Goal: Task Accomplishment & Management: Complete application form

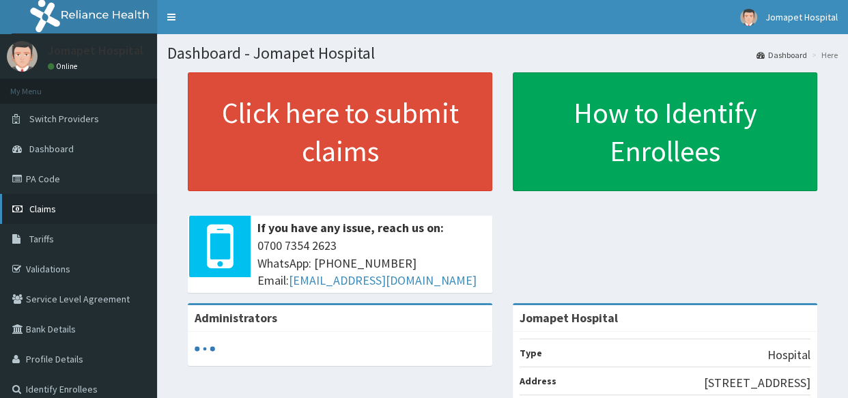
click at [42, 208] on span "Claims" at bounding box center [42, 209] width 27 height 12
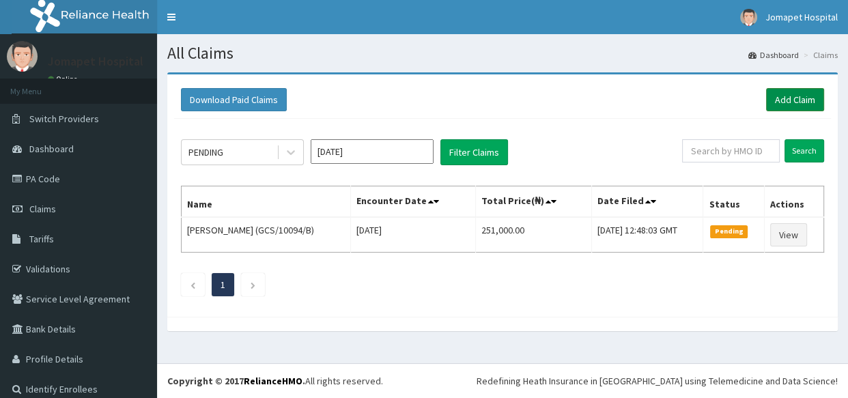
click at [773, 99] on link "Add Claim" at bounding box center [795, 99] width 58 height 23
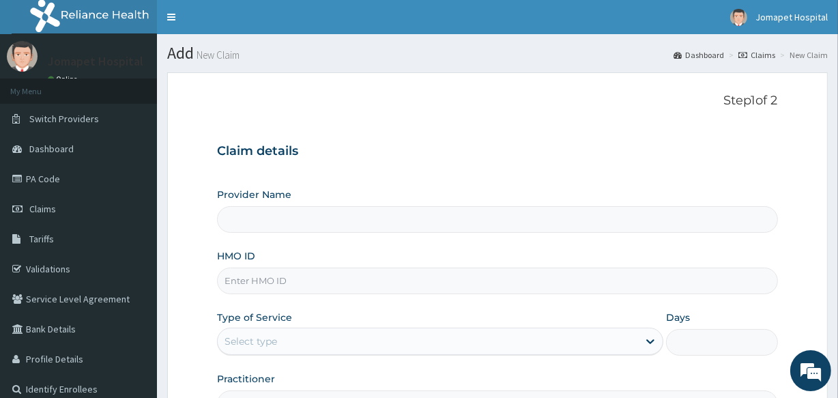
type input "Jomapet Hospital"
click at [266, 281] on input "HMO ID" at bounding box center [497, 281] width 561 height 27
type input "e"
type input "EFT/10450/A"
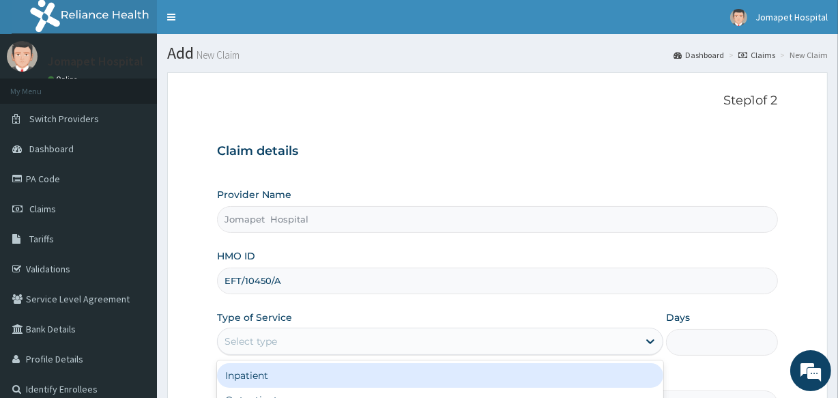
click at [284, 345] on div "Select type" at bounding box center [428, 341] width 421 height 22
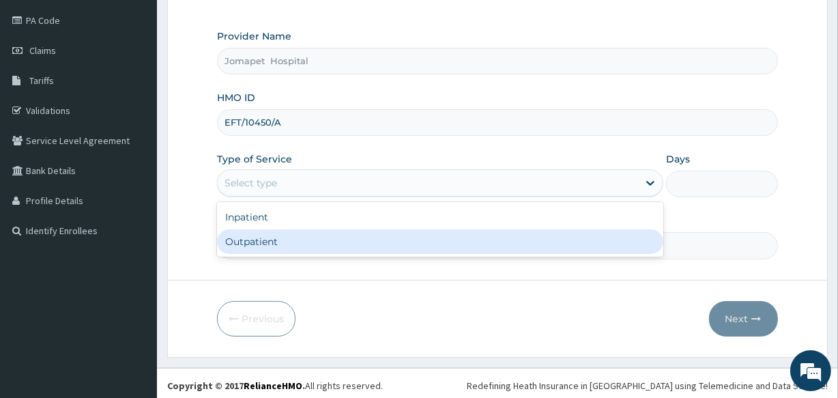
scroll to position [162, 0]
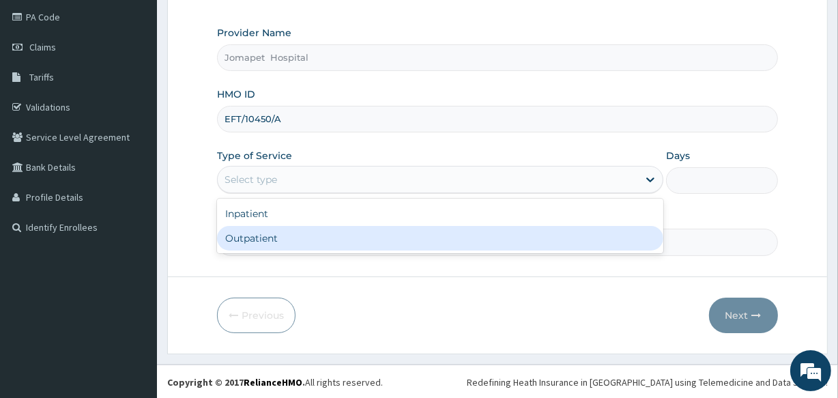
click at [483, 232] on div "Outpatient" at bounding box center [440, 238] width 447 height 25
type input "1"
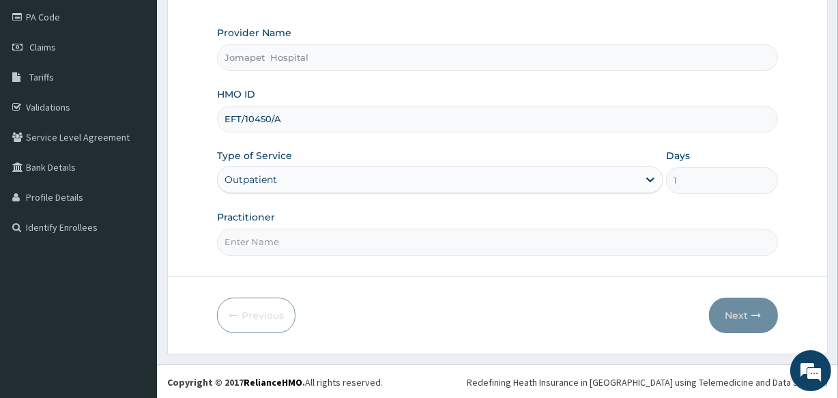
click at [240, 240] on input "Practitioner" at bounding box center [497, 242] width 561 height 27
type input "[PERSON_NAME]"
click at [729, 308] on button "Next" at bounding box center [743, 316] width 69 height 36
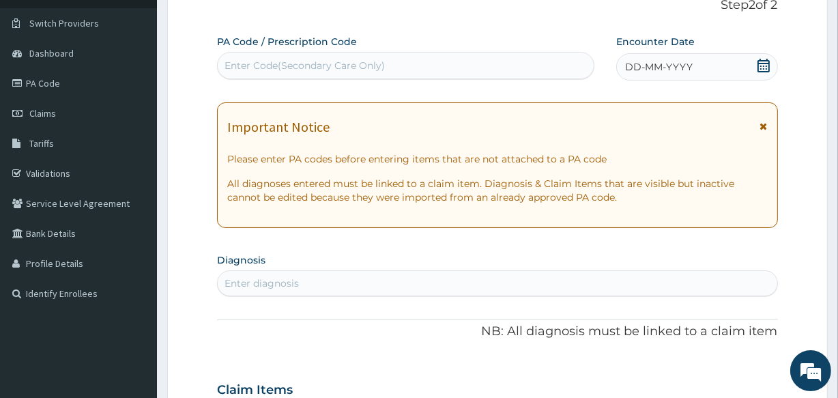
scroll to position [87, 0]
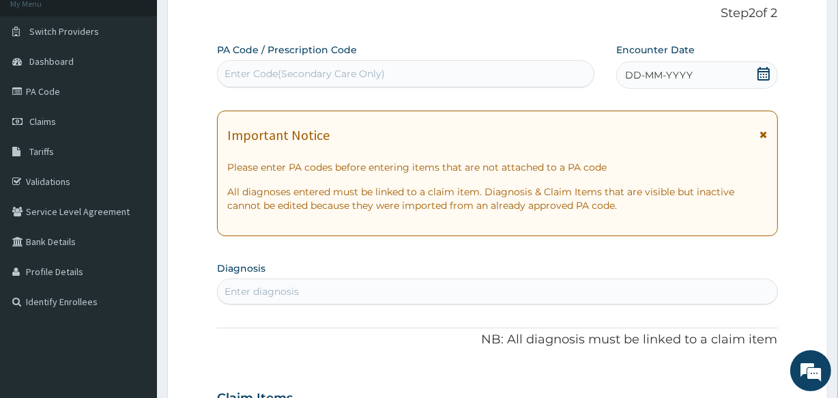
click at [630, 75] on span "DD-MM-YYYY" at bounding box center [659, 75] width 68 height 14
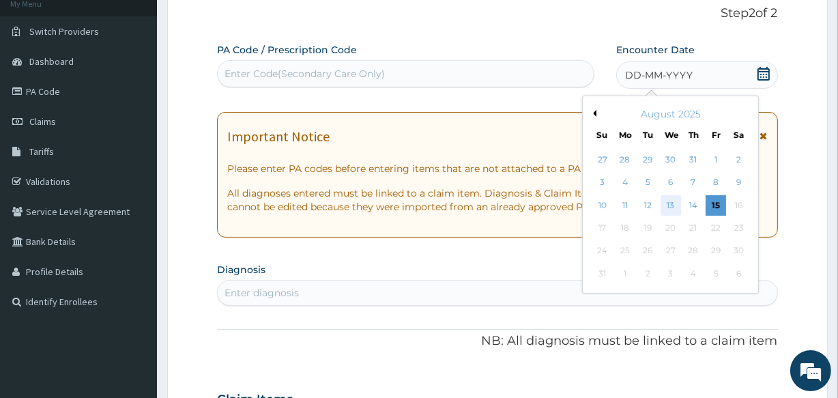
click at [672, 205] on div "13" at bounding box center [670, 205] width 20 height 20
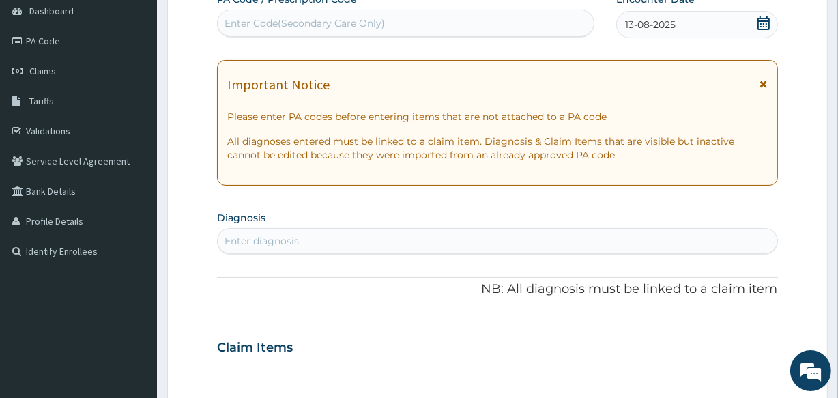
scroll to position [162, 0]
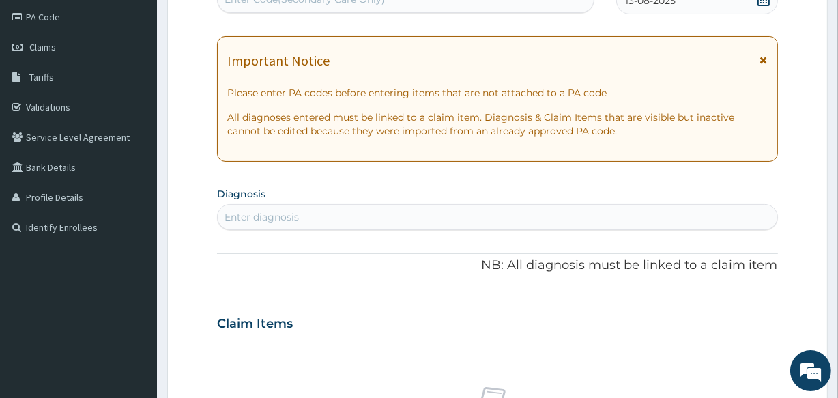
click at [344, 222] on div "Enter diagnosis" at bounding box center [497, 217] width 559 height 22
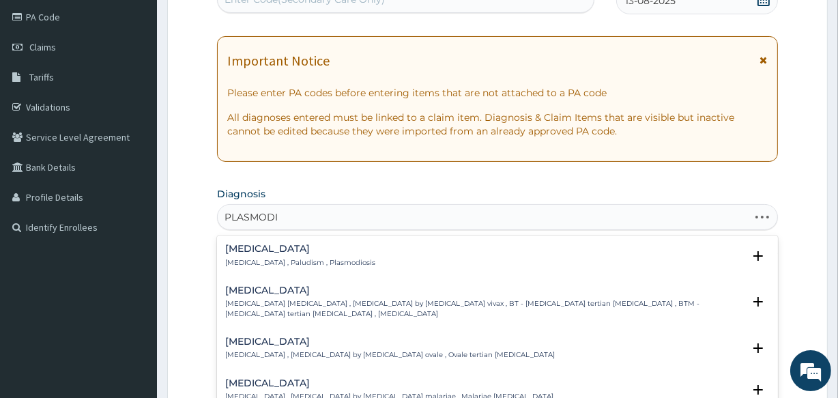
type input "[MEDICAL_DATA]"
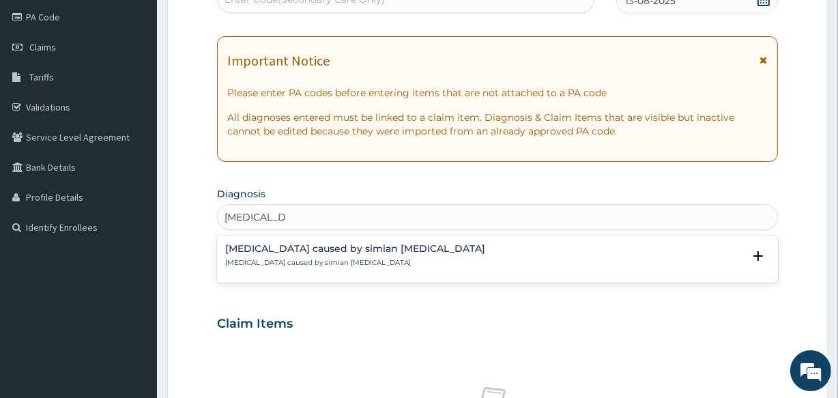
click at [332, 246] on h4 "[MEDICAL_DATA] caused by simian [MEDICAL_DATA]" at bounding box center [355, 249] width 260 height 10
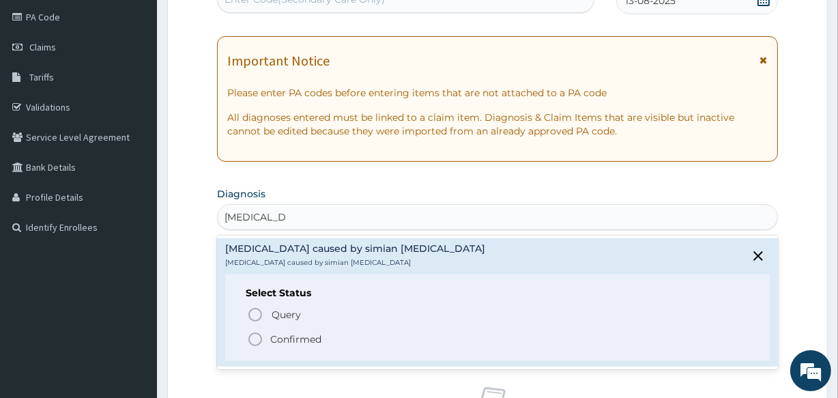
click at [254, 337] on icon "status option filled" at bounding box center [255, 339] width 16 height 16
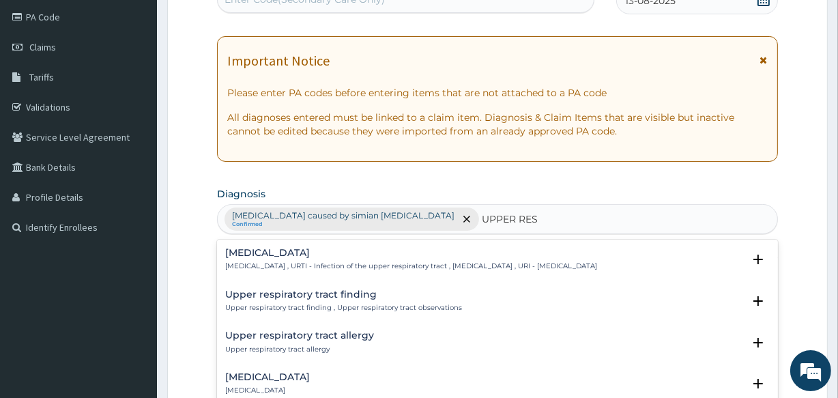
type input "UPPER RESP"
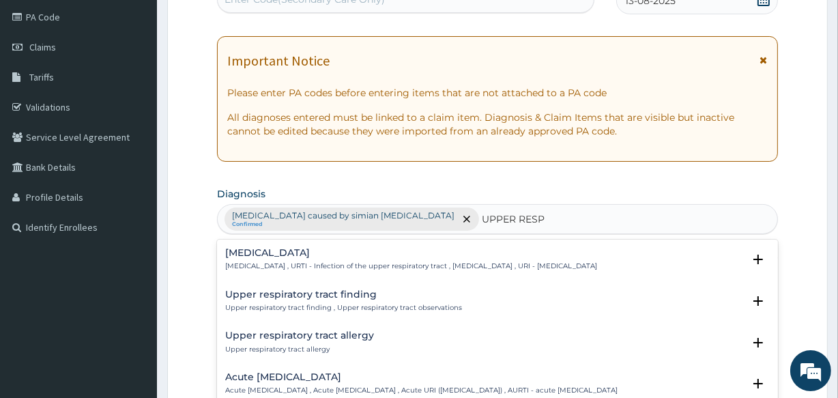
click at [253, 257] on h4 "[MEDICAL_DATA]" at bounding box center [411, 253] width 372 height 10
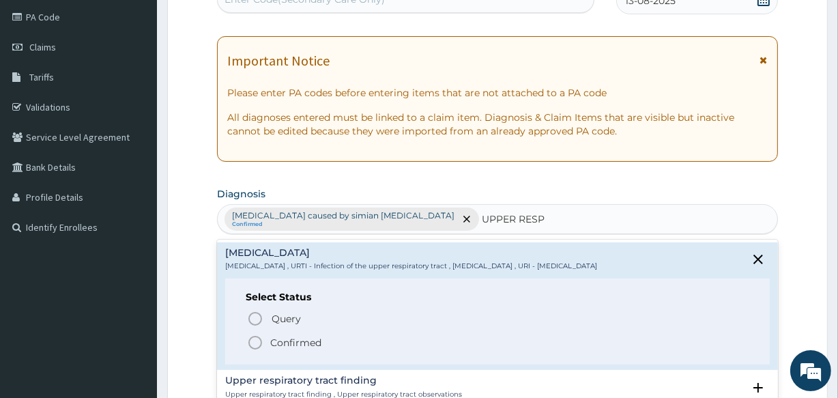
click at [255, 337] on icon "status option filled" at bounding box center [255, 343] width 16 height 16
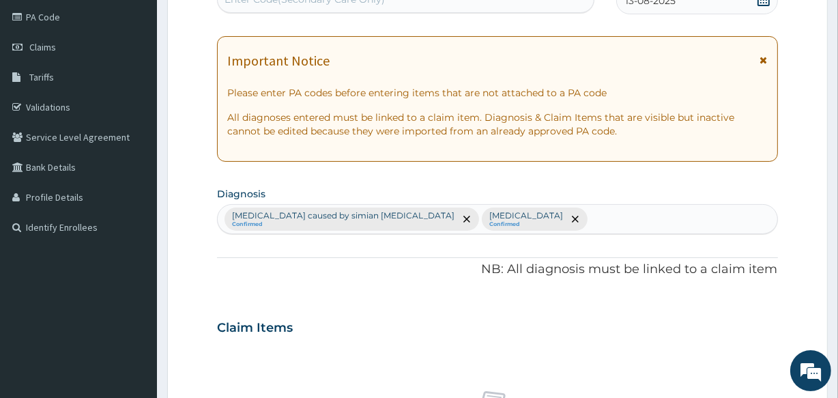
click at [581, 217] on div "[MEDICAL_DATA] caused by simian [MEDICAL_DATA] Confirmed [MEDICAL_DATA] Confirm…" at bounding box center [497, 219] width 559 height 29
type input "SEP"
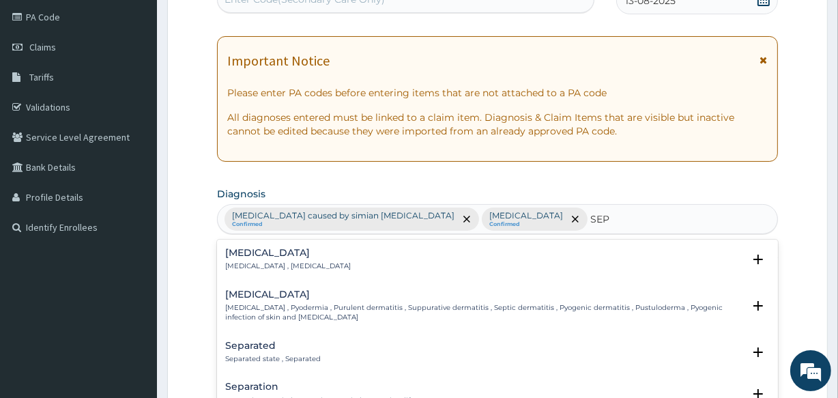
click at [259, 258] on div "[MEDICAL_DATA] [MEDICAL_DATA] , [MEDICAL_DATA]" at bounding box center [288, 260] width 126 height 24
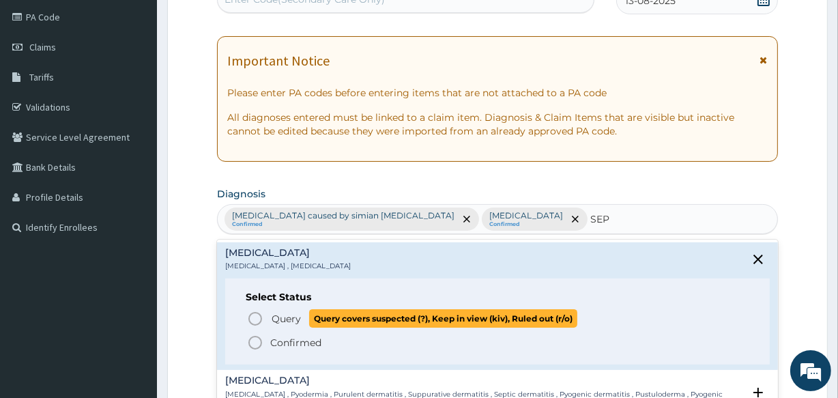
click at [257, 316] on icon "status option query" at bounding box center [255, 319] width 16 height 16
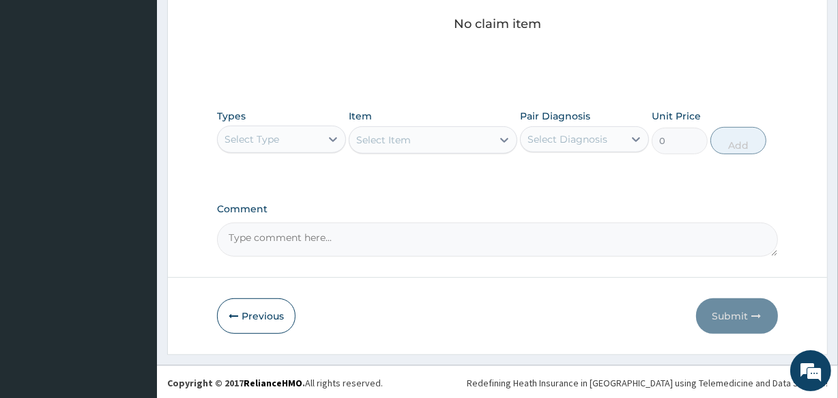
scroll to position [586, 0]
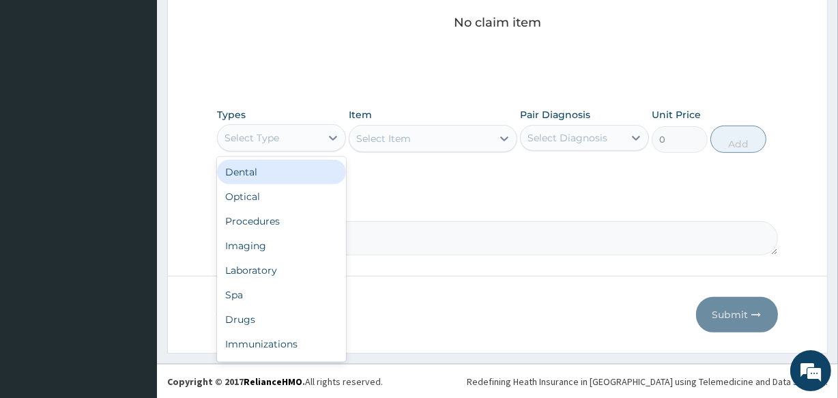
click at [259, 139] on div "Select Type" at bounding box center [252, 138] width 55 height 14
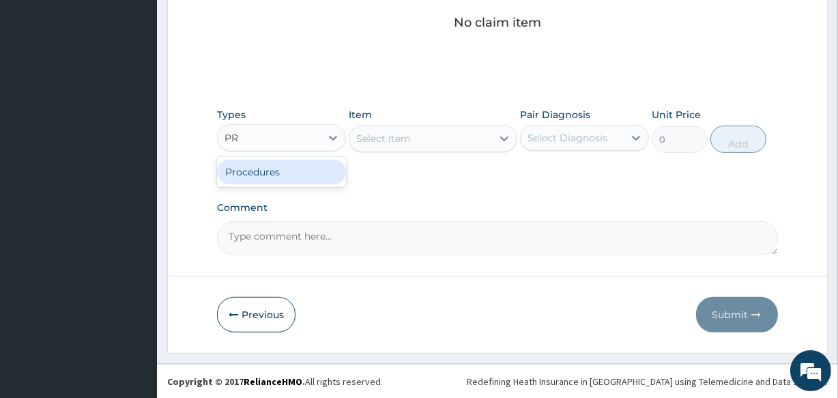
type input "PRO"
click at [263, 170] on div "Procedures" at bounding box center [281, 172] width 129 height 25
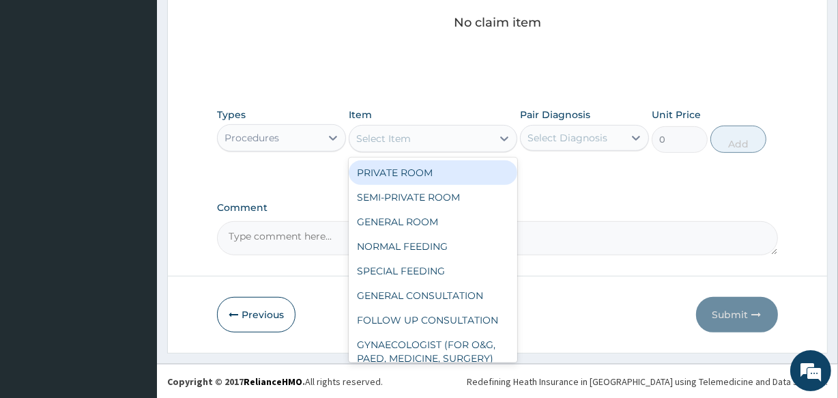
click at [352, 138] on div "Select Item" at bounding box center [421, 139] width 142 height 22
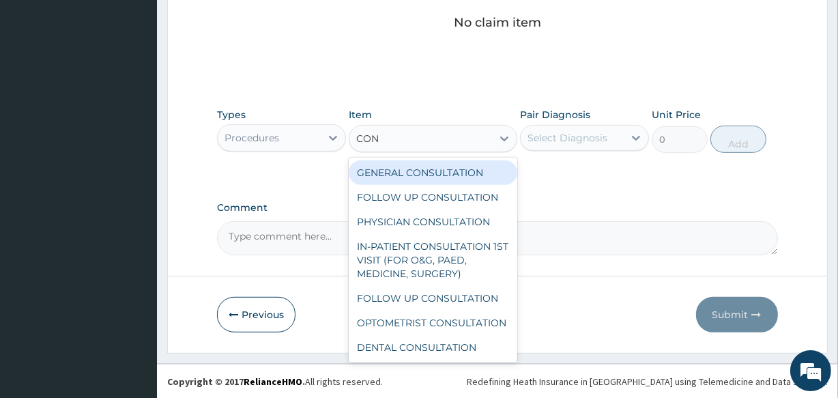
type input "CONS"
click at [382, 170] on div "GENERAL CONSULTATION" at bounding box center [433, 172] width 168 height 25
type input "2000"
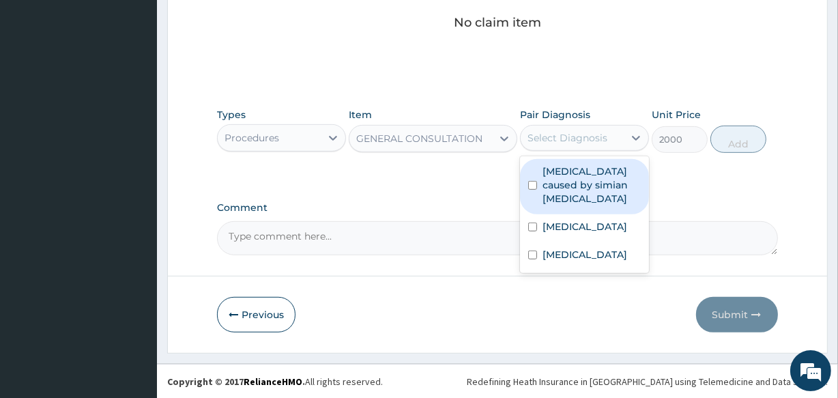
click at [531, 138] on div "Select Diagnosis" at bounding box center [568, 138] width 80 height 14
click at [531, 181] on input "checkbox" at bounding box center [532, 185] width 9 height 9
checkbox input "true"
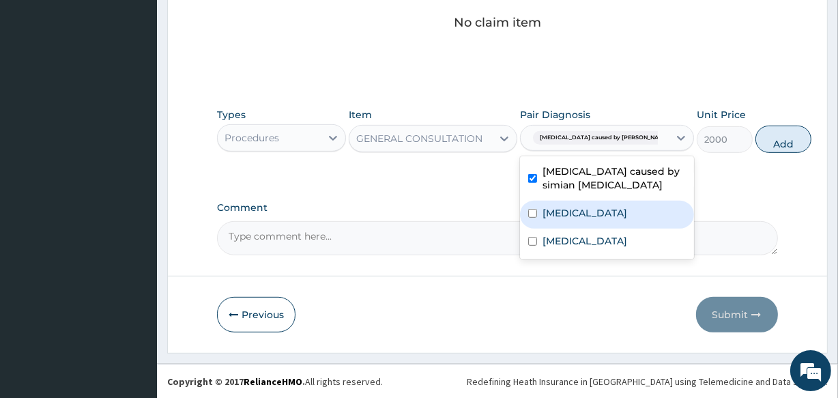
click at [532, 218] on input "checkbox" at bounding box center [532, 213] width 9 height 9
checkbox input "true"
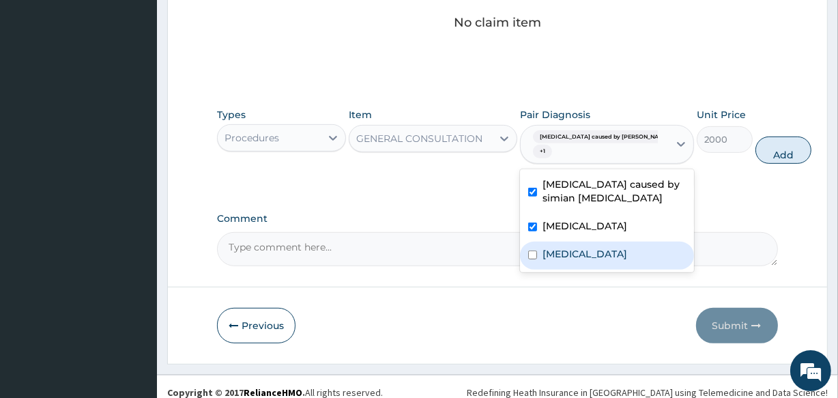
click at [532, 259] on input "checkbox" at bounding box center [532, 255] width 9 height 9
checkbox input "true"
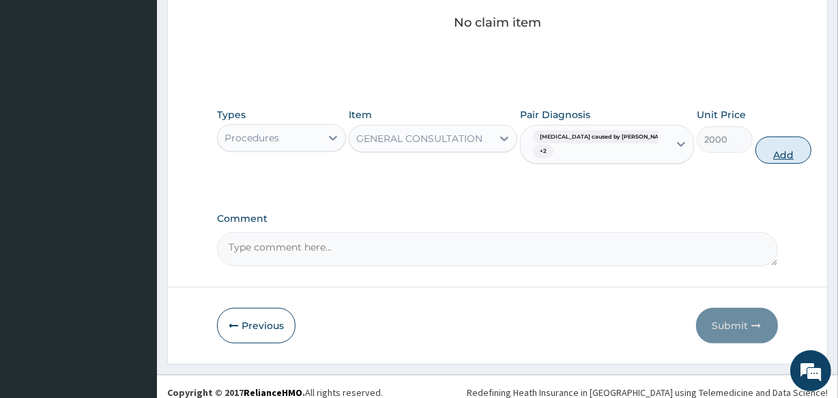
click at [756, 148] on button "Add" at bounding box center [784, 150] width 56 height 27
type input "0"
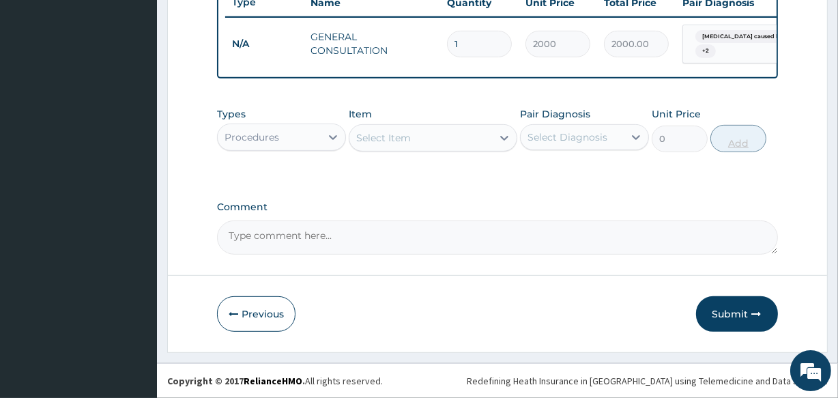
scroll to position [535, 0]
click at [240, 135] on div "Procedures" at bounding box center [252, 137] width 55 height 14
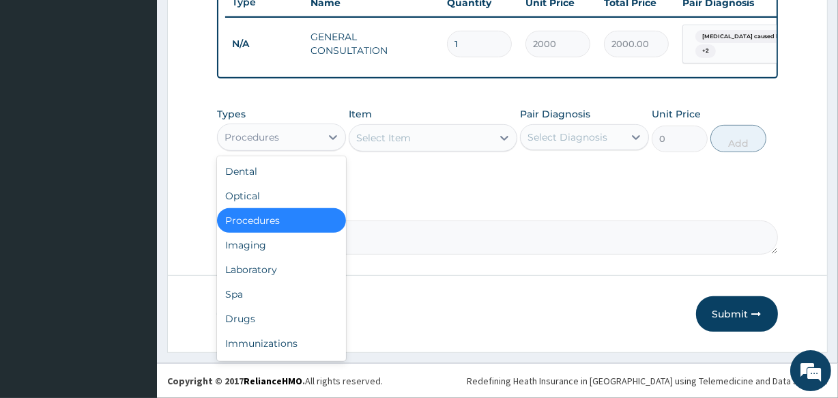
type input "L"
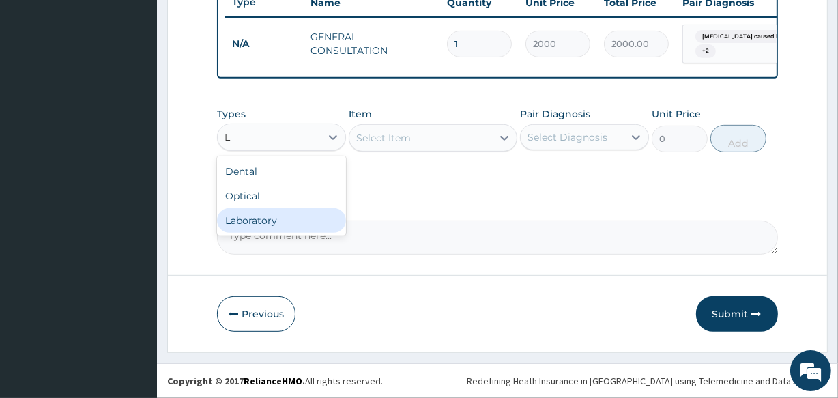
click at [239, 218] on div "Laboratory" at bounding box center [281, 220] width 129 height 25
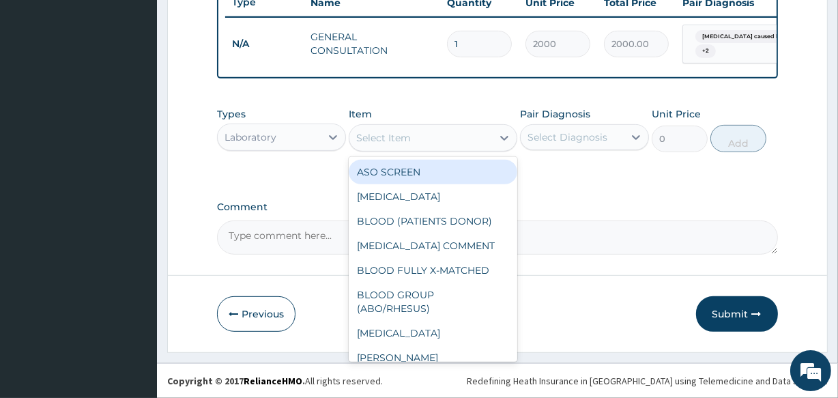
click at [361, 139] on div "Select Item" at bounding box center [383, 138] width 55 height 14
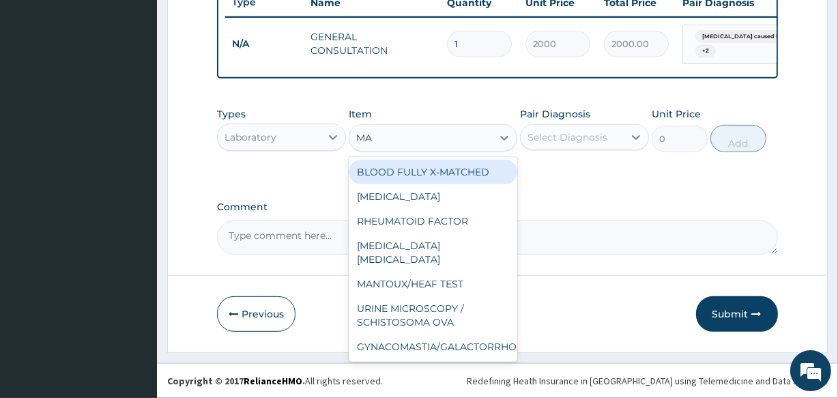
type input "MAL"
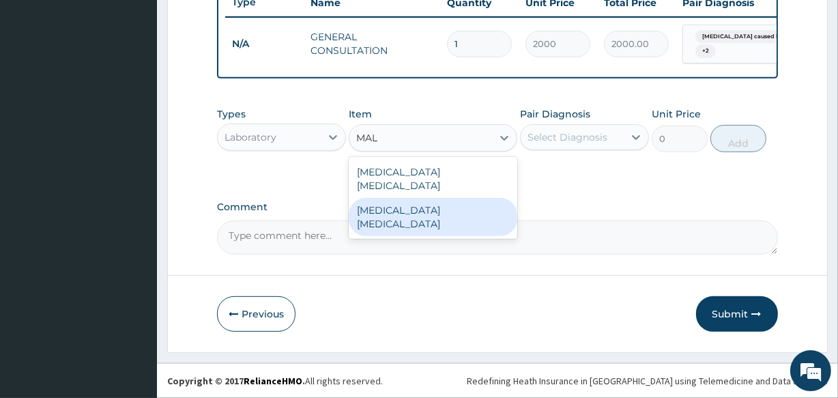
click at [384, 198] on div "[MEDICAL_DATA] [MEDICAL_DATA]" at bounding box center [433, 217] width 168 height 38
type input "1300"
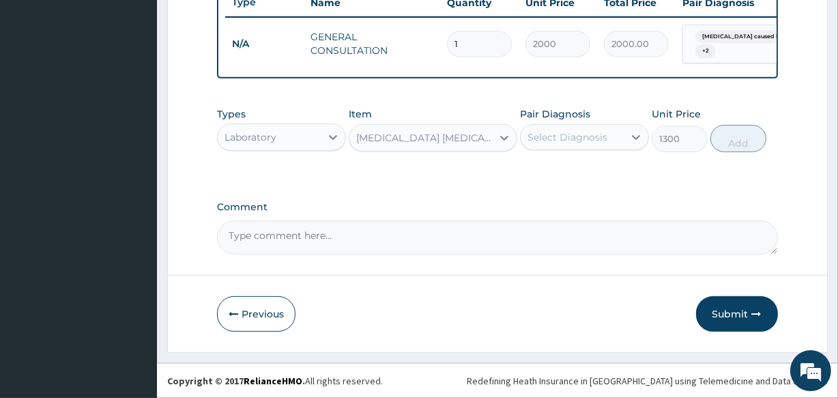
click at [528, 137] on div "Select Diagnosis" at bounding box center [568, 137] width 80 height 14
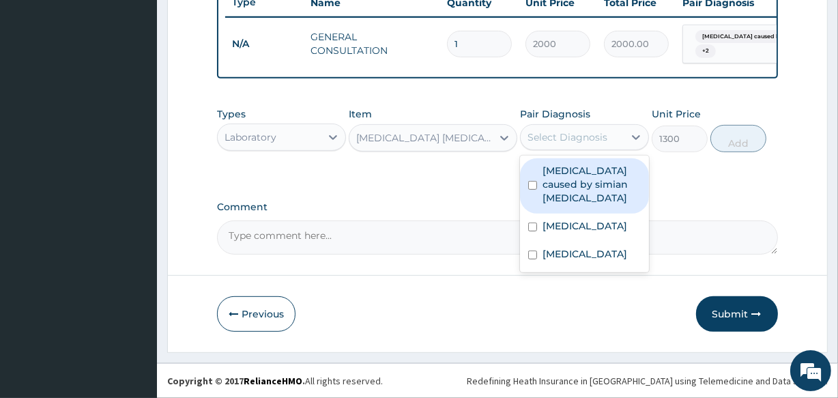
click at [531, 181] on input "checkbox" at bounding box center [532, 185] width 9 height 9
checkbox input "true"
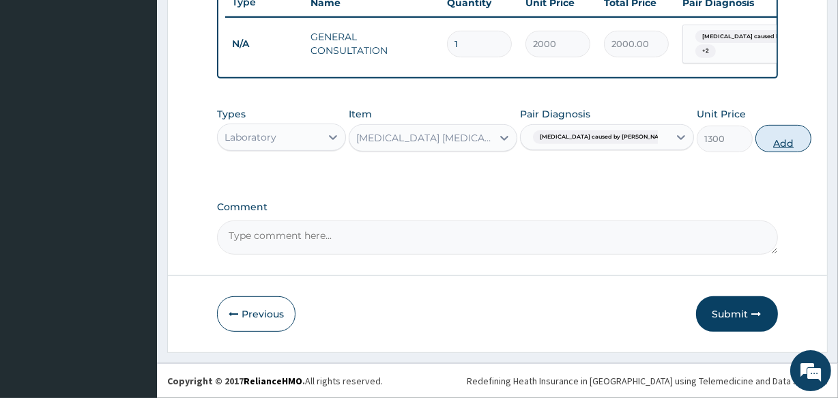
click at [756, 136] on button "Add" at bounding box center [784, 138] width 56 height 27
type input "0"
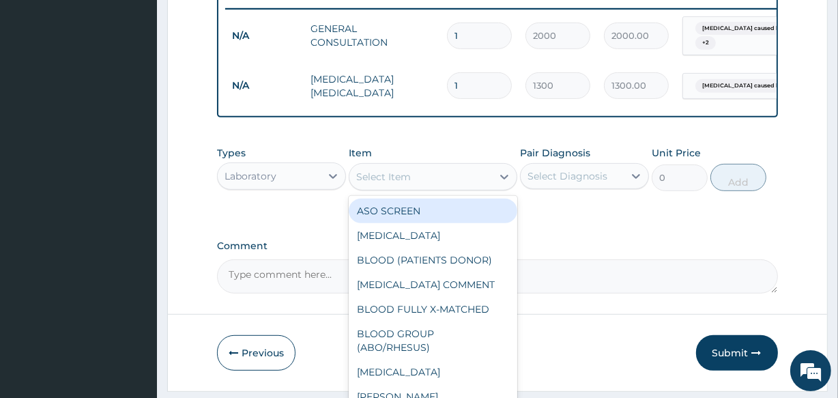
click at [363, 184] on div "Select Item" at bounding box center [383, 177] width 55 height 14
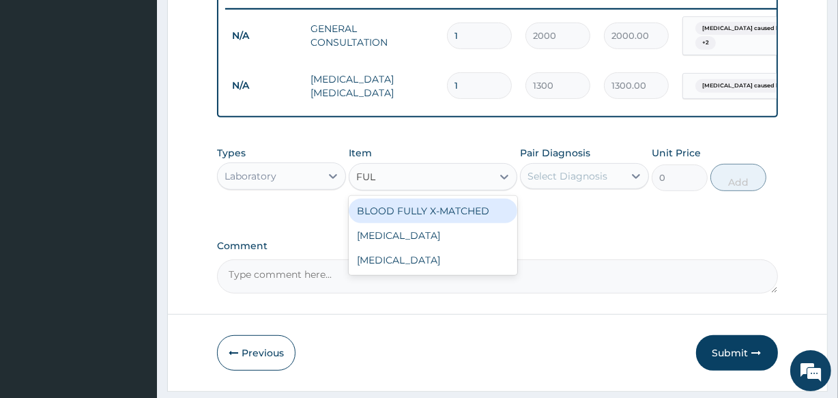
type input "FULL"
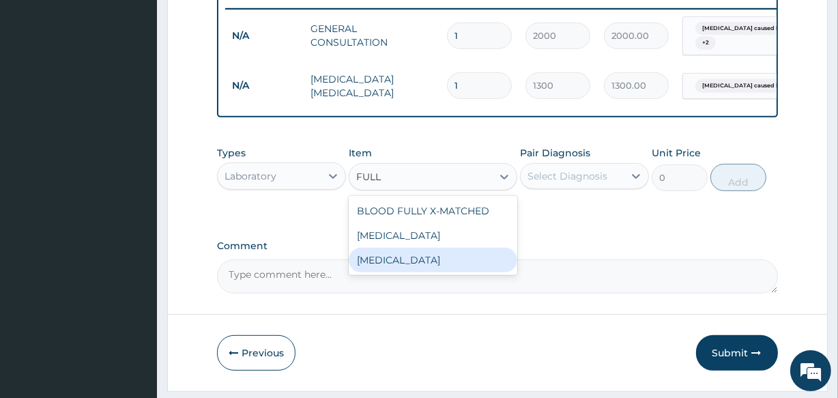
click at [377, 267] on div "[MEDICAL_DATA]" at bounding box center [433, 260] width 168 height 25
type input "4000"
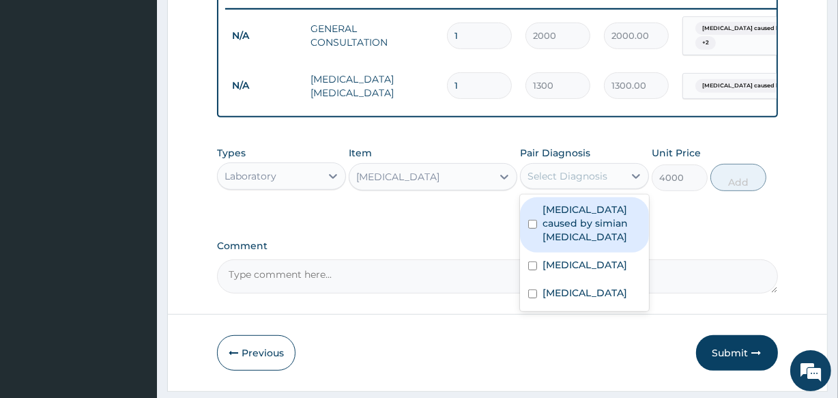
click at [531, 182] on div "Select Diagnosis" at bounding box center [568, 176] width 80 height 14
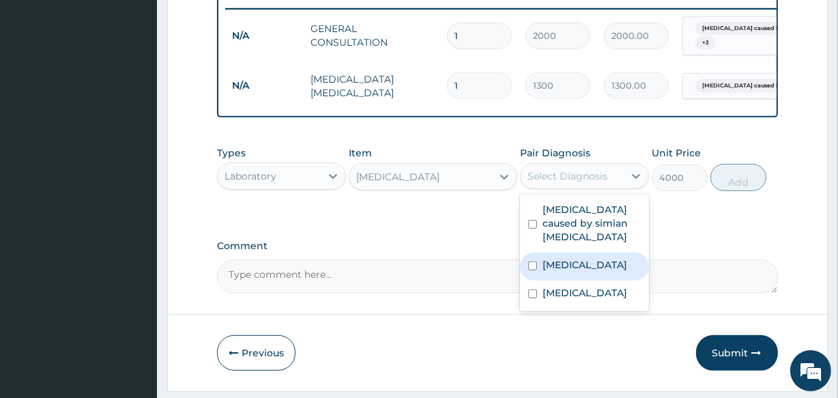
click at [532, 269] on input "checkbox" at bounding box center [532, 266] width 9 height 9
checkbox input "true"
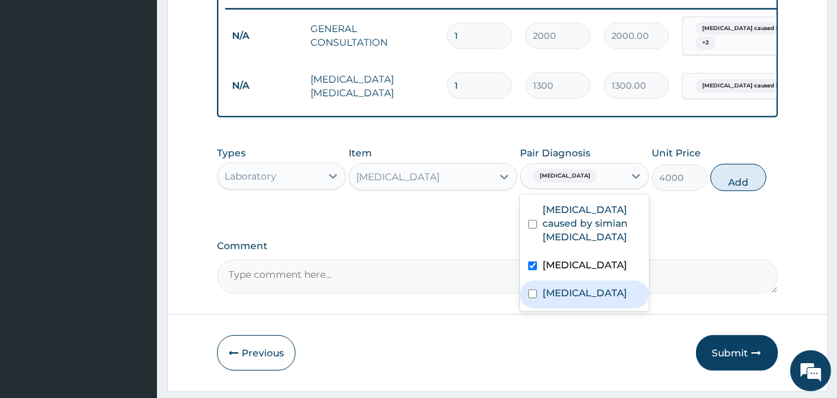
click at [530, 298] on input "checkbox" at bounding box center [532, 293] width 9 height 9
checkbox input "true"
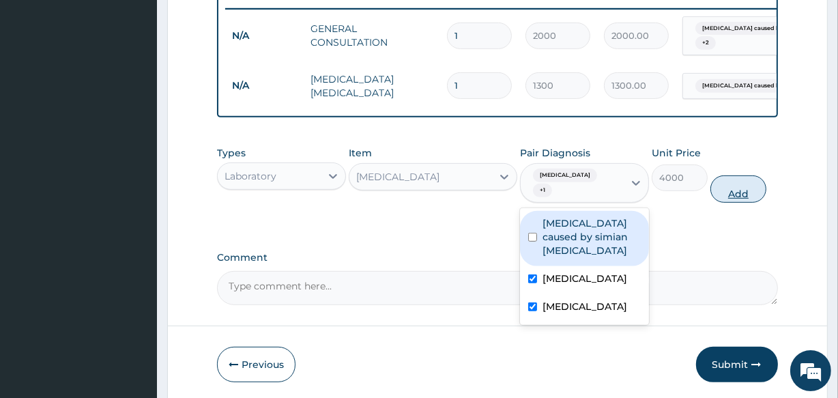
click at [737, 203] on button "Add" at bounding box center [739, 188] width 56 height 27
type input "0"
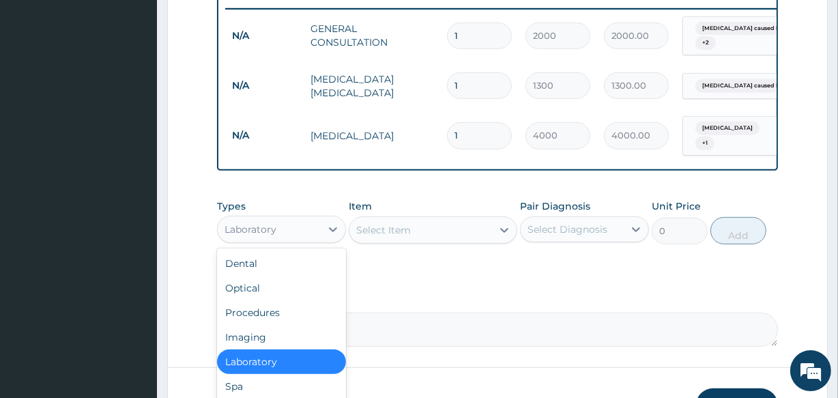
click at [282, 234] on div "Laboratory" at bounding box center [269, 229] width 103 height 22
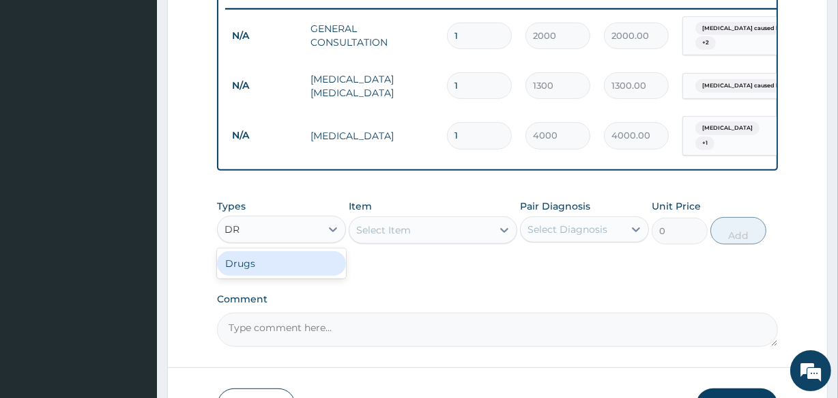
type input "DRU"
click at [259, 273] on div "Drugs" at bounding box center [281, 263] width 129 height 25
click at [358, 238] on div "Select Item" at bounding box center [433, 229] width 168 height 27
click at [355, 236] on div "Select Item" at bounding box center [421, 230] width 142 height 22
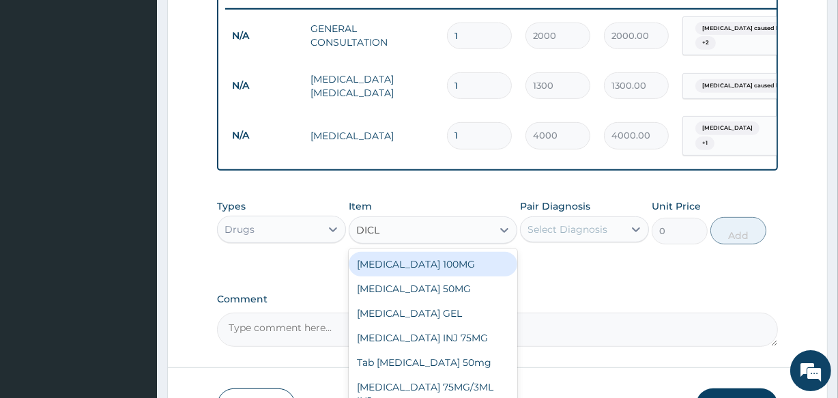
type input "DICLO"
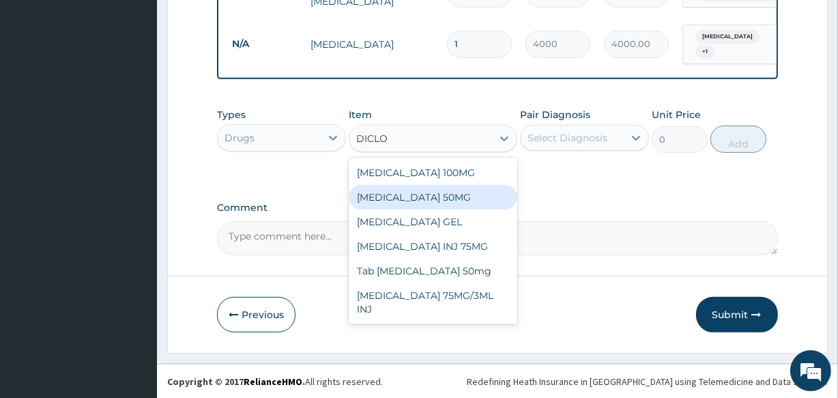
scroll to position [635, 0]
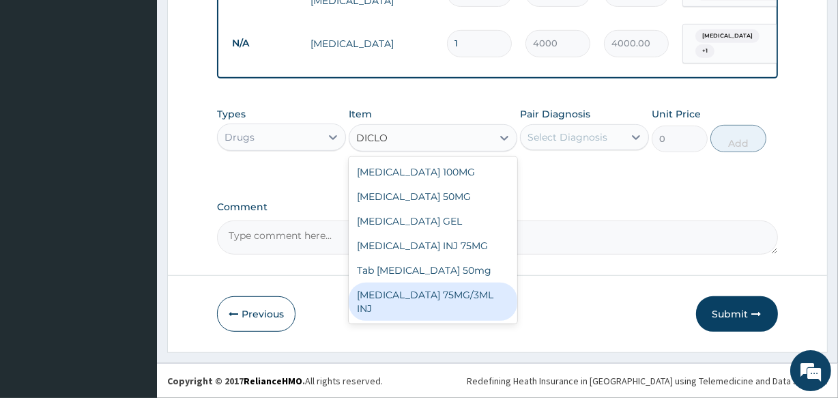
click at [462, 296] on div "[MEDICAL_DATA] 75MG/3ML INJ" at bounding box center [433, 302] width 168 height 38
type input "1000"
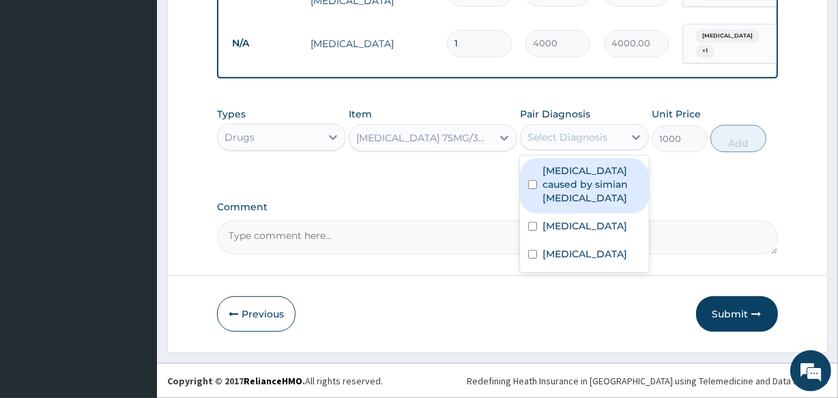
click at [529, 134] on div "Select Diagnosis" at bounding box center [568, 137] width 80 height 14
click at [531, 180] on input "checkbox" at bounding box center [532, 184] width 9 height 9
checkbox input "true"
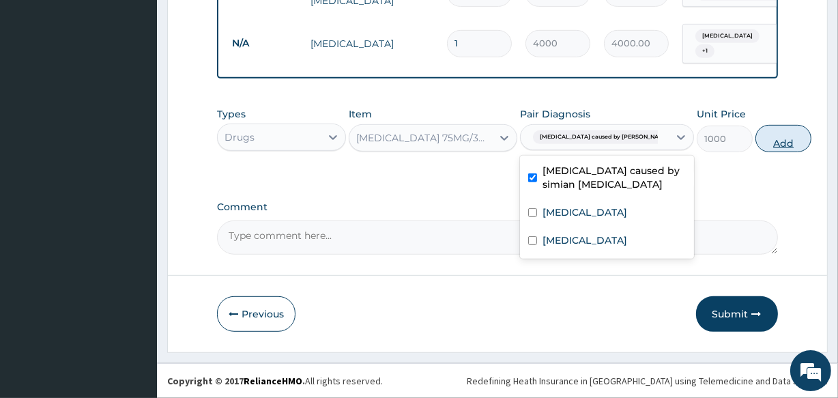
click at [756, 145] on button "Add" at bounding box center [784, 138] width 56 height 27
type input "0"
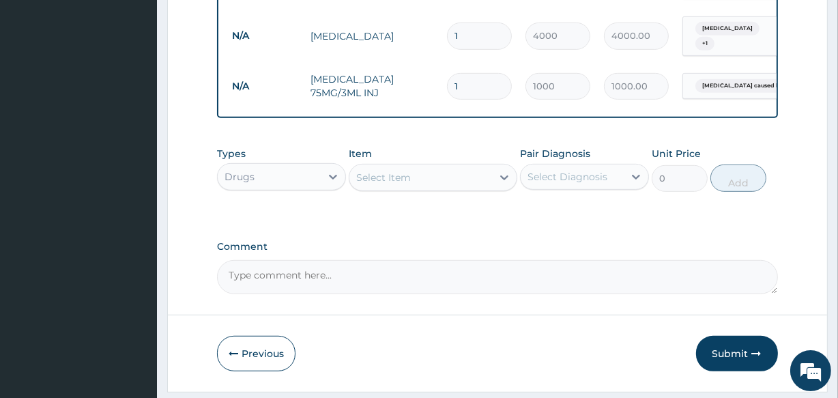
click at [393, 180] on div "Select Item" at bounding box center [383, 178] width 55 height 14
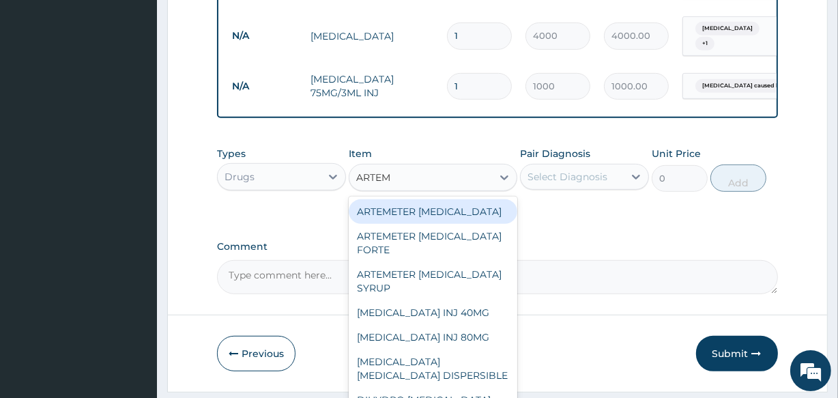
type input "ARTEME"
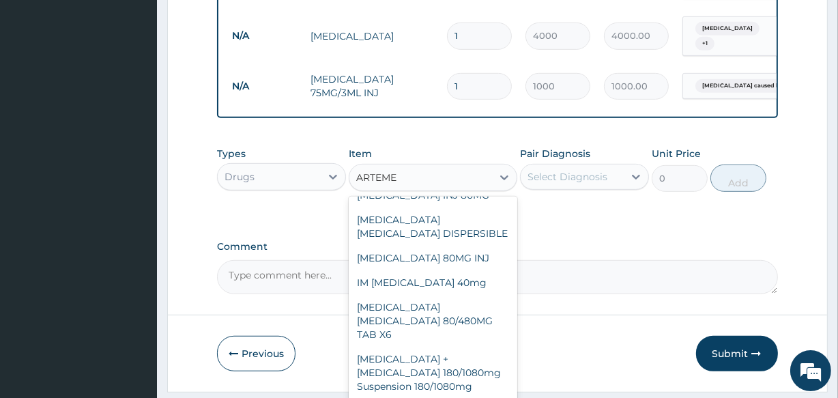
scroll to position [152, 0]
click at [456, 262] on div "[MEDICAL_DATA] 80MG INJ" at bounding box center [433, 258] width 168 height 25
type input "2000"
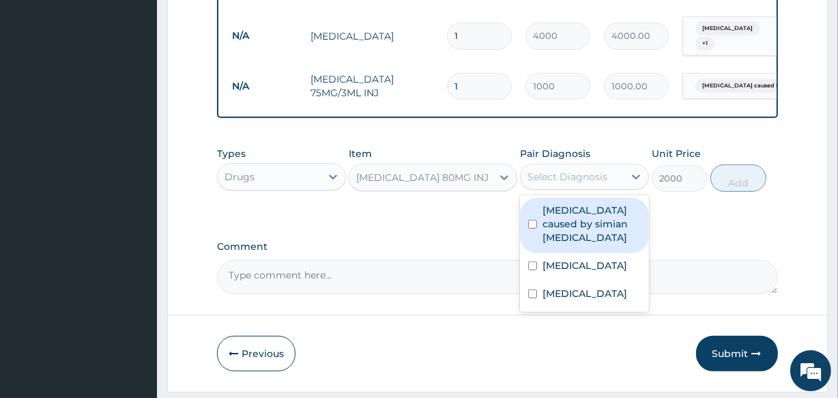
click at [546, 182] on div "Select Diagnosis" at bounding box center [568, 177] width 80 height 14
click at [533, 225] on input "checkbox" at bounding box center [532, 224] width 9 height 9
checkbox input "true"
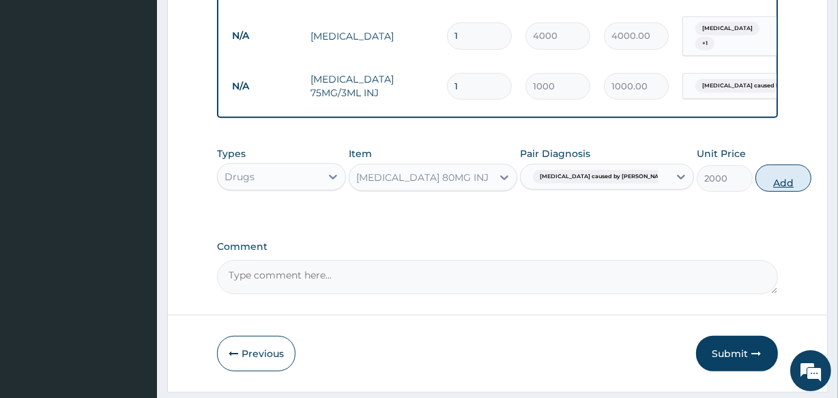
click at [756, 191] on button "Add" at bounding box center [784, 178] width 56 height 27
type input "0"
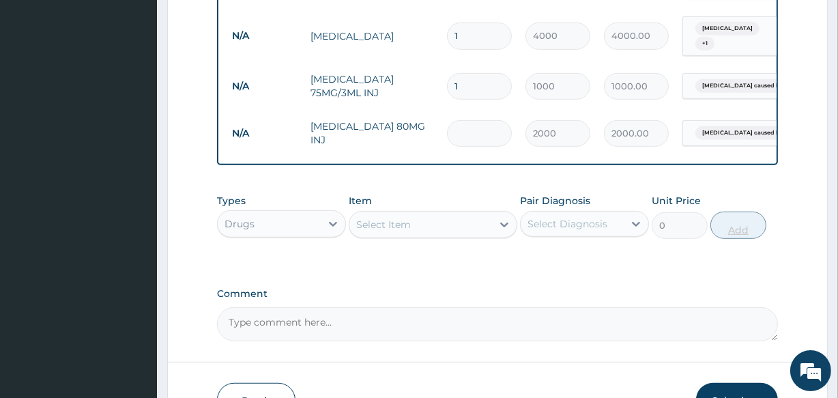
type input "0.00"
type input "3"
type input "6000.00"
type input "3"
click at [376, 236] on div "Select Item" at bounding box center [421, 225] width 142 height 22
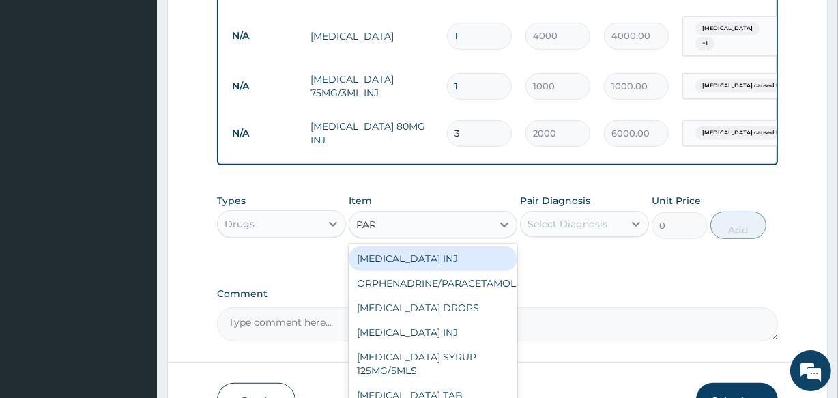
type input "PARA"
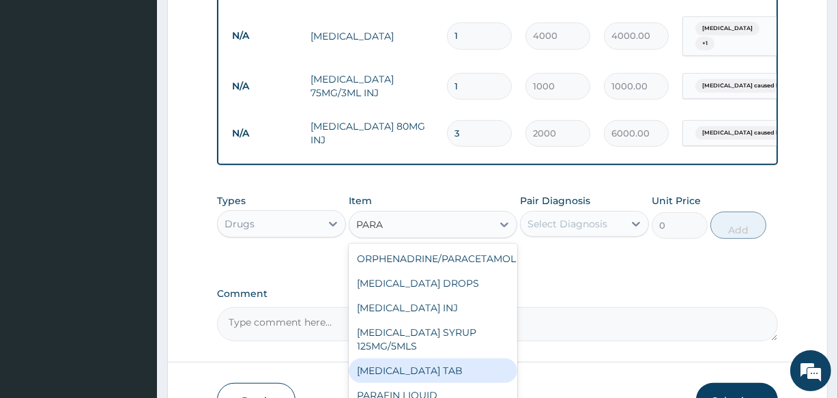
click at [403, 379] on div "[MEDICAL_DATA] TAB" at bounding box center [433, 370] width 168 height 25
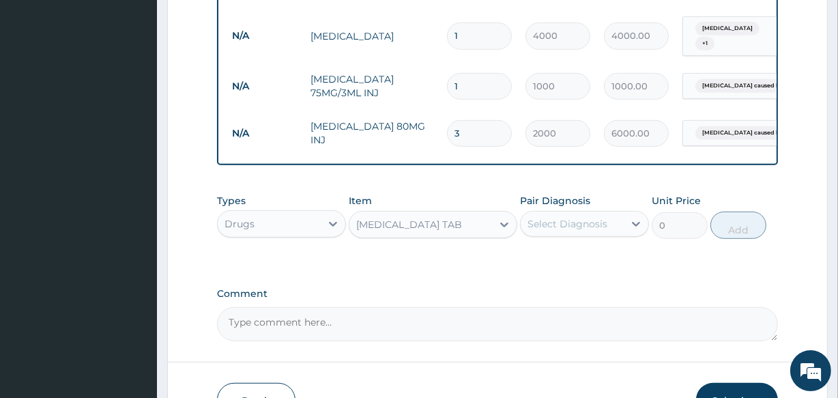
type input "30"
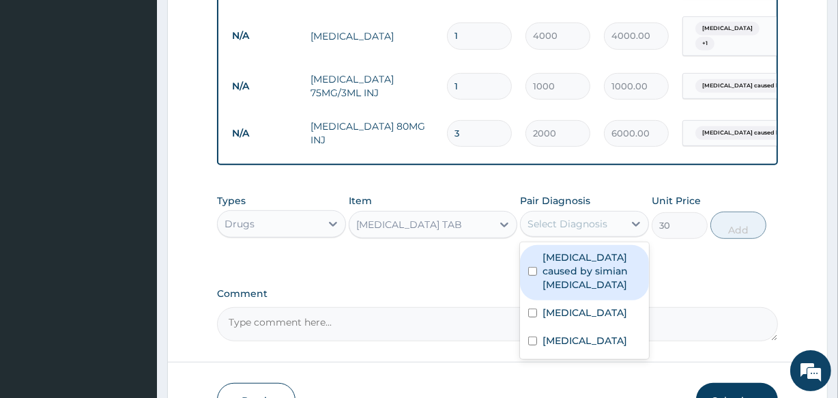
click at [541, 231] on div "Select Diagnosis" at bounding box center [568, 224] width 80 height 14
click at [532, 274] on input "checkbox" at bounding box center [532, 271] width 9 height 9
checkbox input "true"
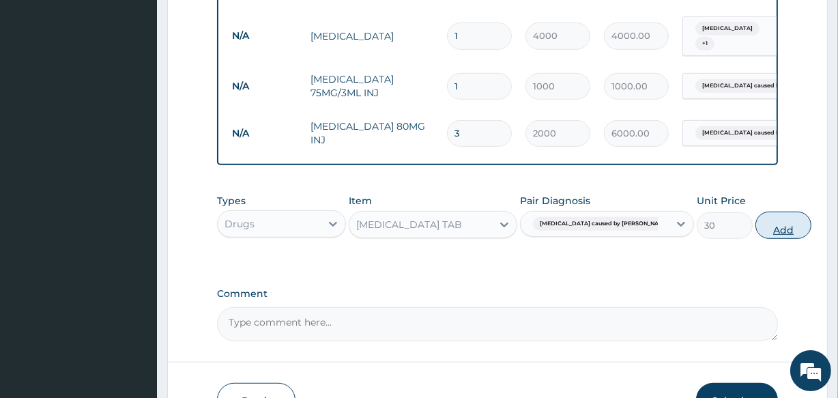
click at [756, 234] on button "Add" at bounding box center [784, 225] width 56 height 27
type input "0"
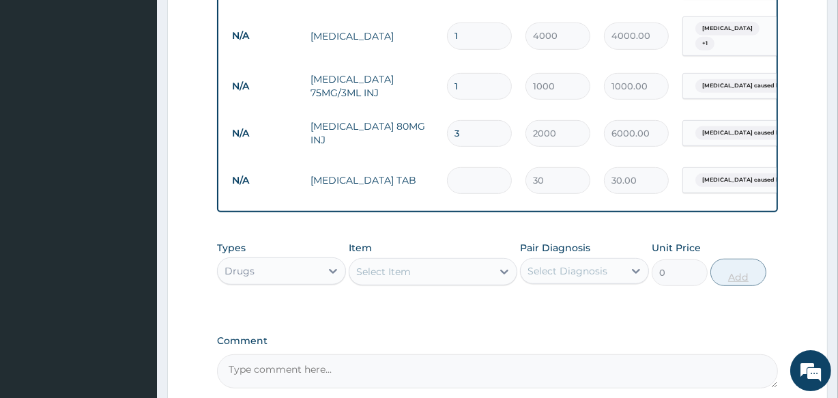
type input "0.00"
type input "2"
type input "60.00"
type input "20"
type input "600.00"
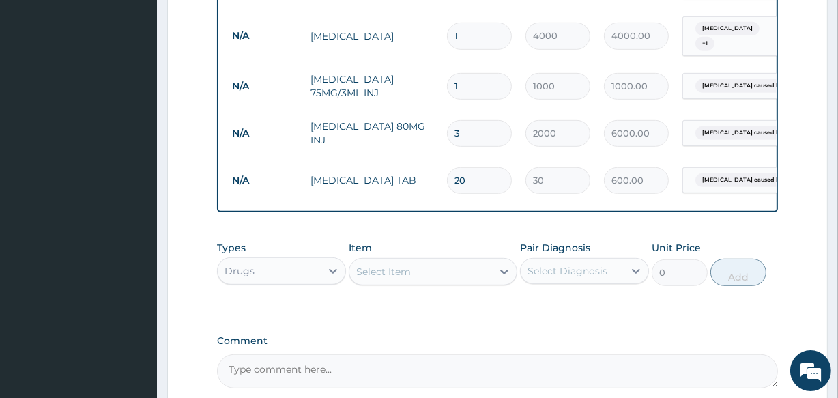
type input "20"
click at [377, 279] on div "Select Item" at bounding box center [383, 272] width 55 height 14
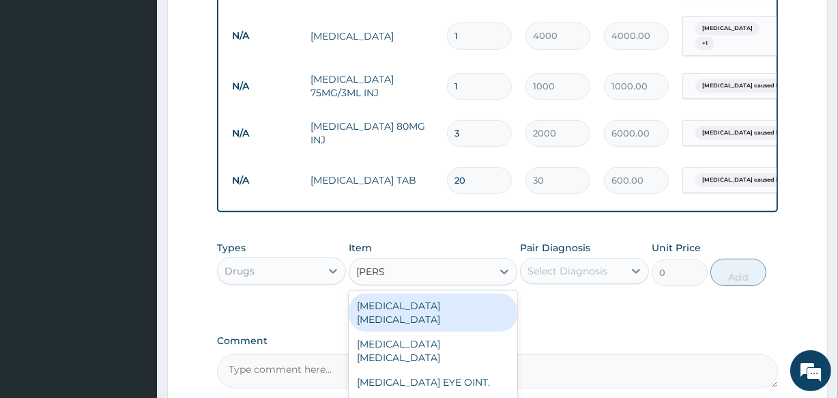
type input "LORAT"
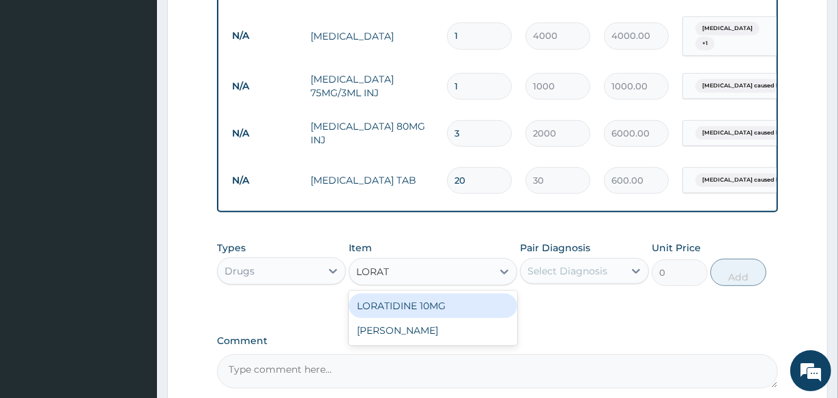
click at [399, 313] on div "LORATIDINE 10MG" at bounding box center [433, 306] width 168 height 25
type input "40"
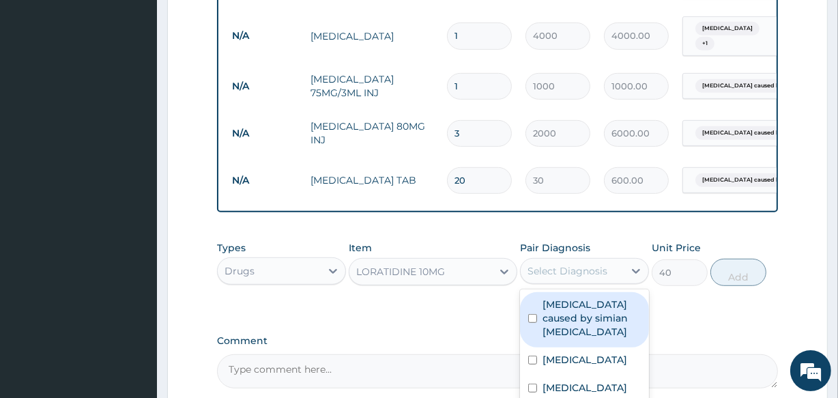
click at [523, 280] on div "Select Diagnosis" at bounding box center [572, 271] width 103 height 22
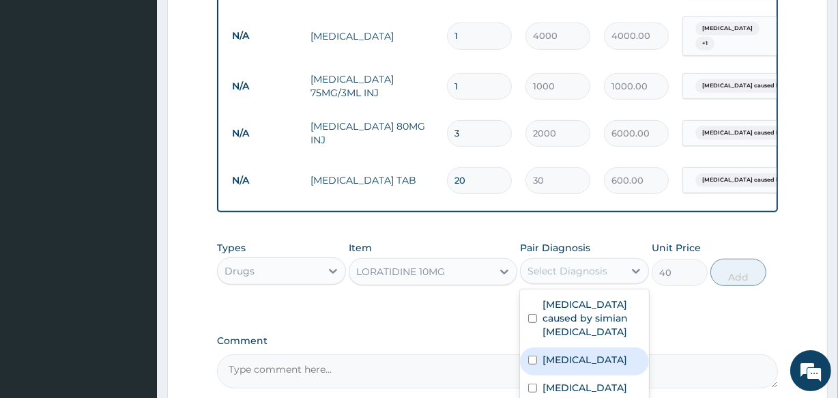
click at [532, 362] on input "checkbox" at bounding box center [532, 360] width 9 height 9
checkbox input "true"
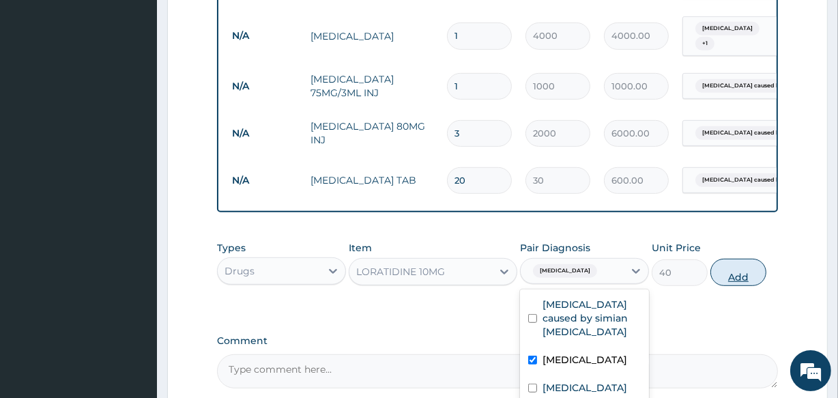
click at [729, 283] on button "Add" at bounding box center [739, 272] width 56 height 27
type input "0"
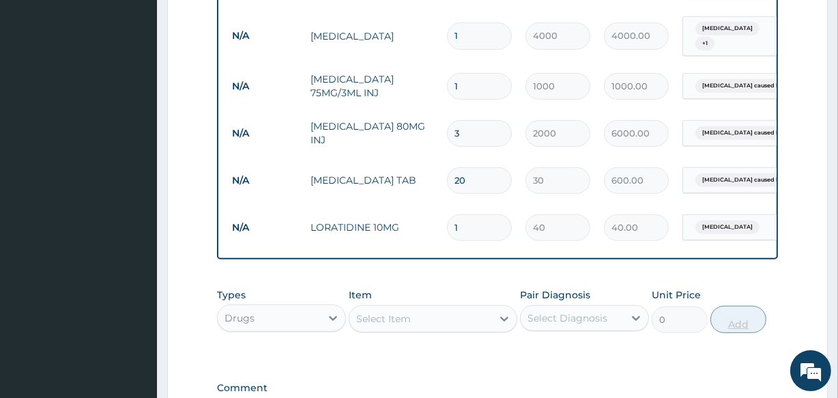
type input "0.00"
type input "5"
type input "200.00"
type input "5"
drag, startPoint x: 845, startPoint y: 3, endPoint x: 578, endPoint y: 60, distance: 273.1
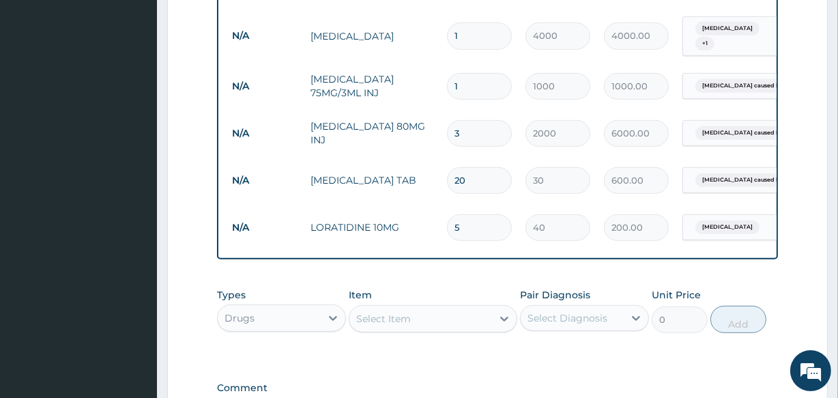
click at [578, 60] on tr "N/A [MEDICAL_DATA] 1 4000 4000.00 [MEDICAL_DATA] + 1 Delete" at bounding box center [559, 36] width 669 height 53
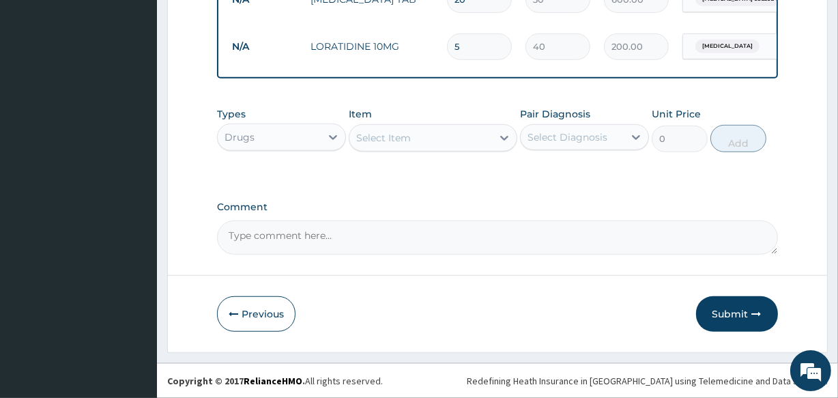
scroll to position [825, 0]
click at [743, 314] on button "Submit" at bounding box center [737, 314] width 82 height 36
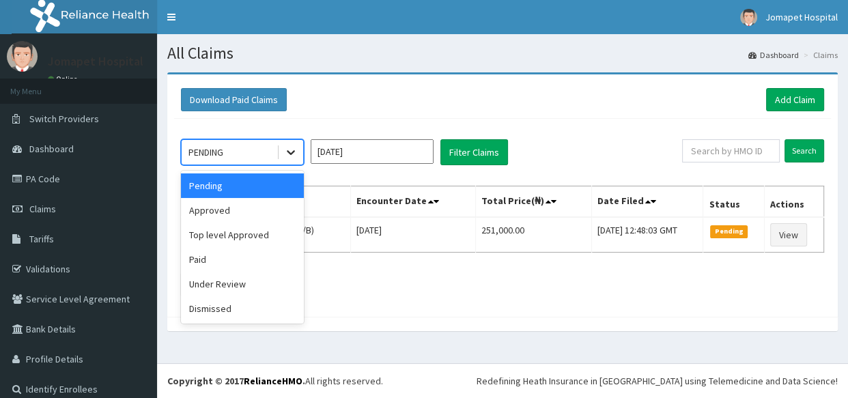
click at [291, 150] on icon at bounding box center [291, 152] width 14 height 14
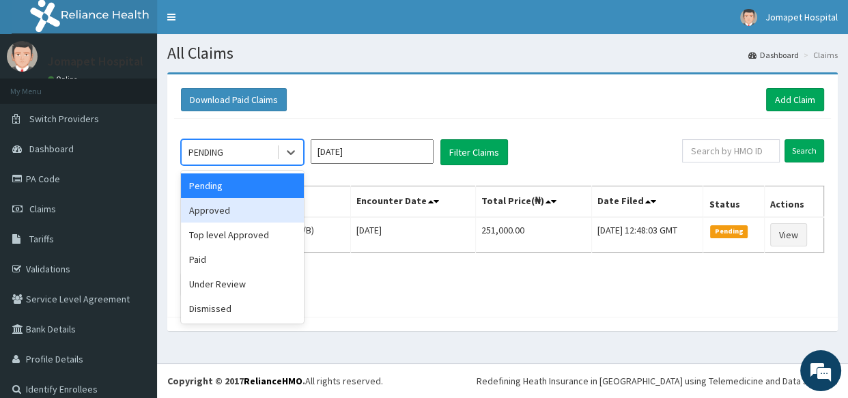
click at [267, 206] on div "Approved" at bounding box center [242, 210] width 123 height 25
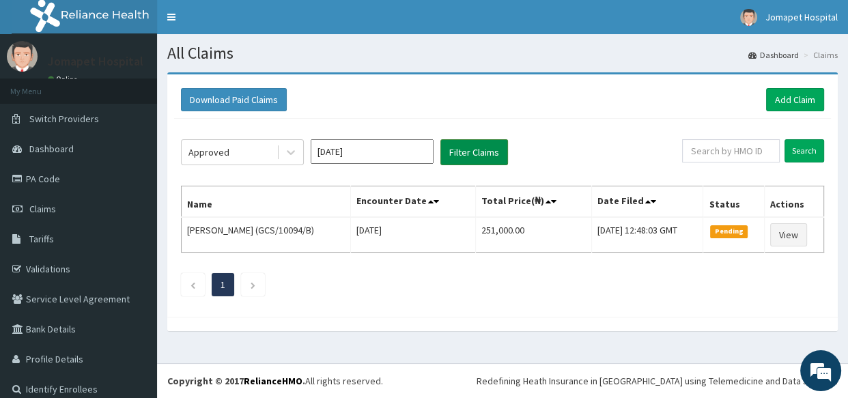
click at [458, 149] on button "Filter Claims" at bounding box center [474, 152] width 68 height 26
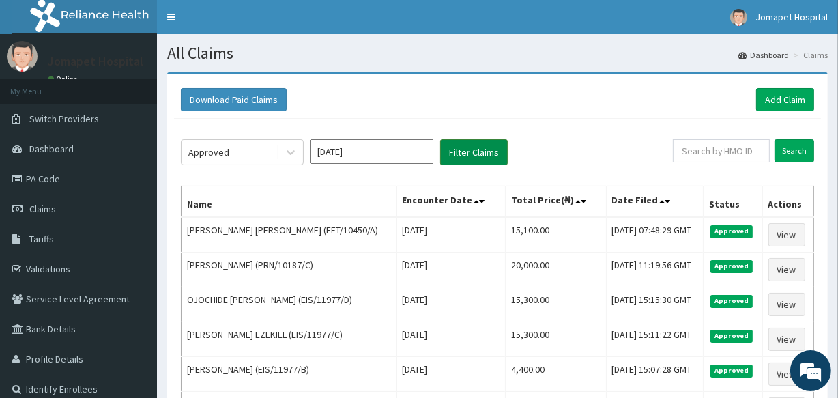
click at [458, 149] on button "Filter Claims" at bounding box center [474, 152] width 68 height 26
click at [242, 115] on div "Download Paid Claims Add Claim" at bounding box center [497, 100] width 647 height 38
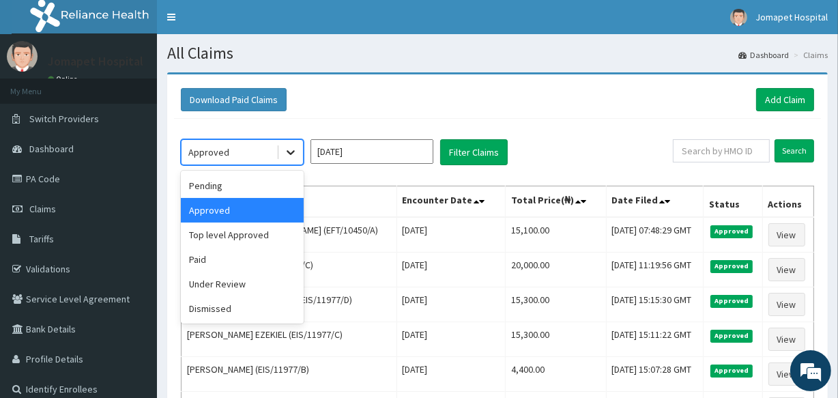
click at [288, 149] on icon at bounding box center [291, 152] width 14 height 14
click at [248, 236] on div "Top level Approved" at bounding box center [242, 235] width 123 height 25
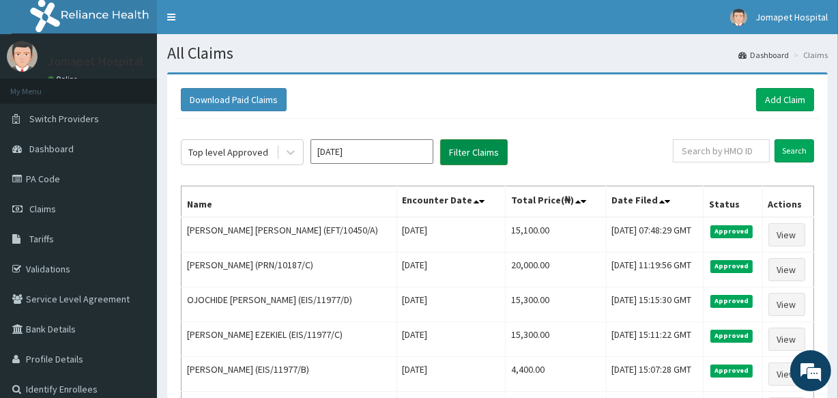
click at [472, 150] on button "Filter Claims" at bounding box center [474, 152] width 68 height 26
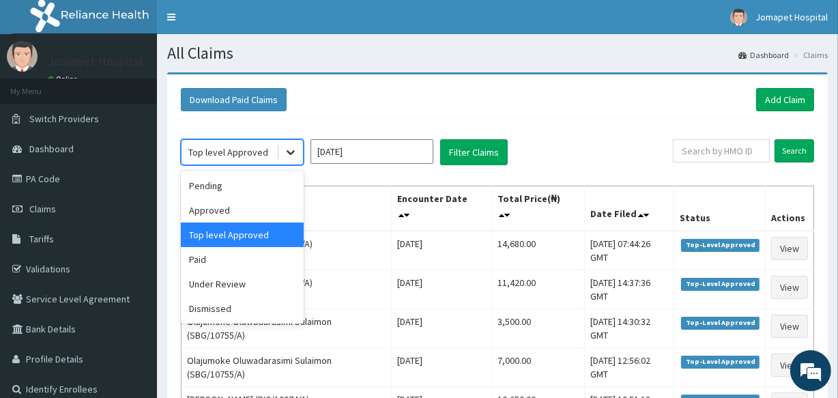
click at [289, 156] on icon at bounding box center [291, 152] width 14 height 14
click at [251, 284] on div "Under Review" at bounding box center [242, 284] width 123 height 25
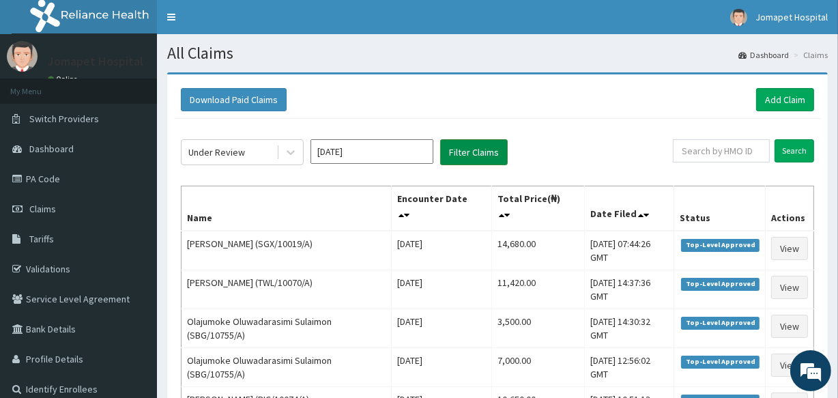
click at [460, 154] on button "Filter Claims" at bounding box center [474, 152] width 68 height 26
